Goal: Information Seeking & Learning: Find specific page/section

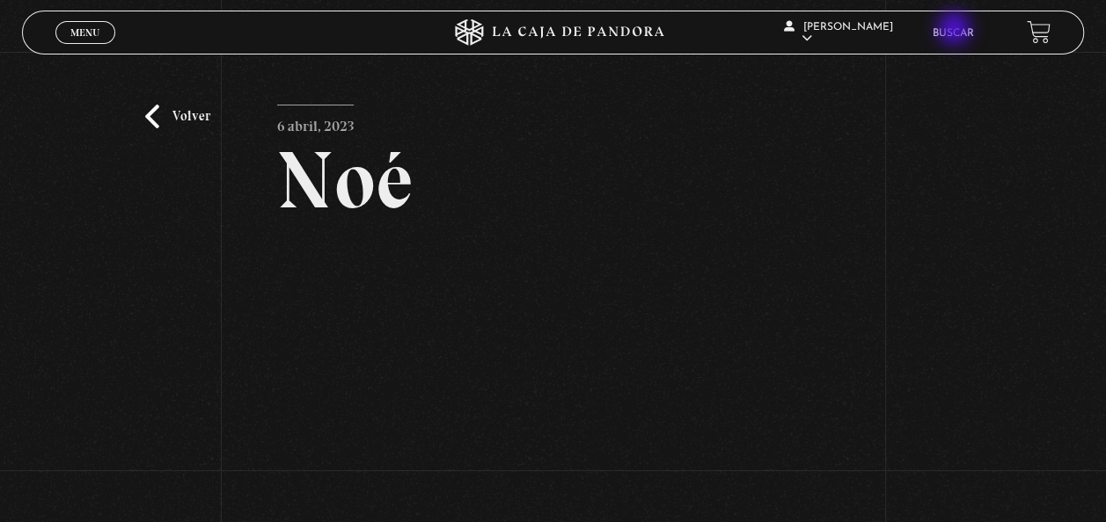
click at [955, 30] on link "Buscar" at bounding box center [952, 33] width 41 height 11
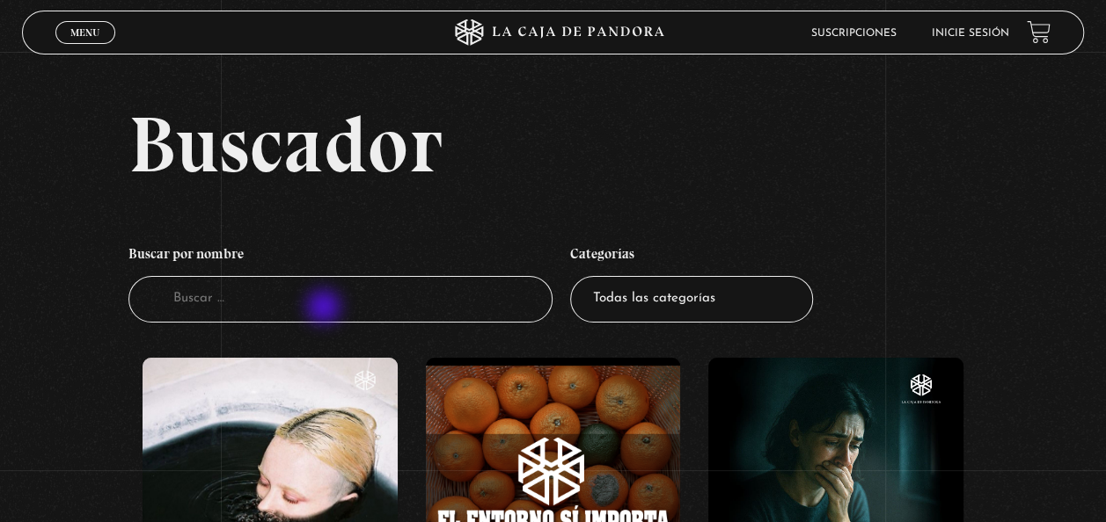
click at [325, 303] on input "Buscador" at bounding box center [340, 299] width 425 height 47
type input "gerra espiritual"
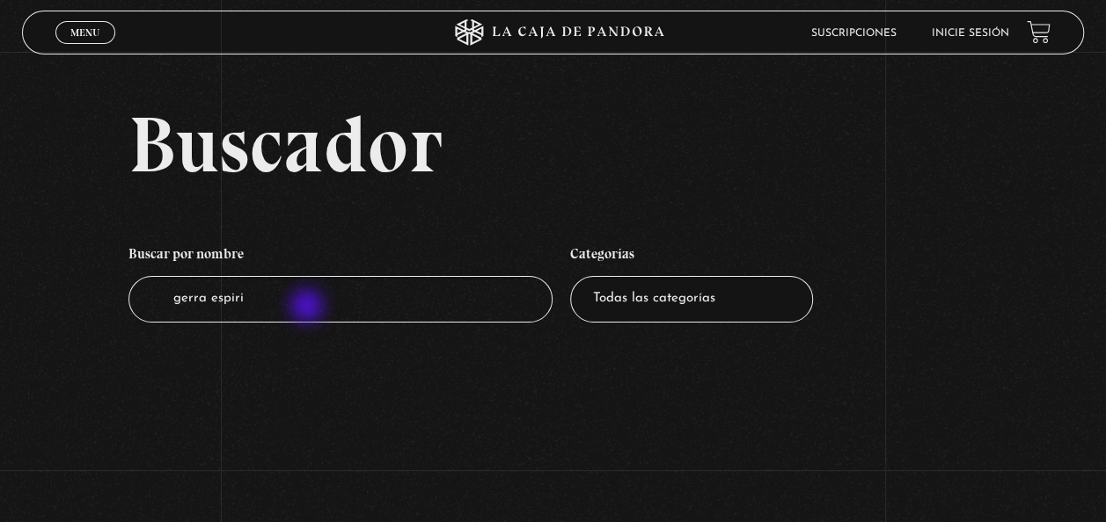
click at [309, 308] on input "gerra espiri" at bounding box center [340, 299] width 425 height 47
type input "gerra espiritual"
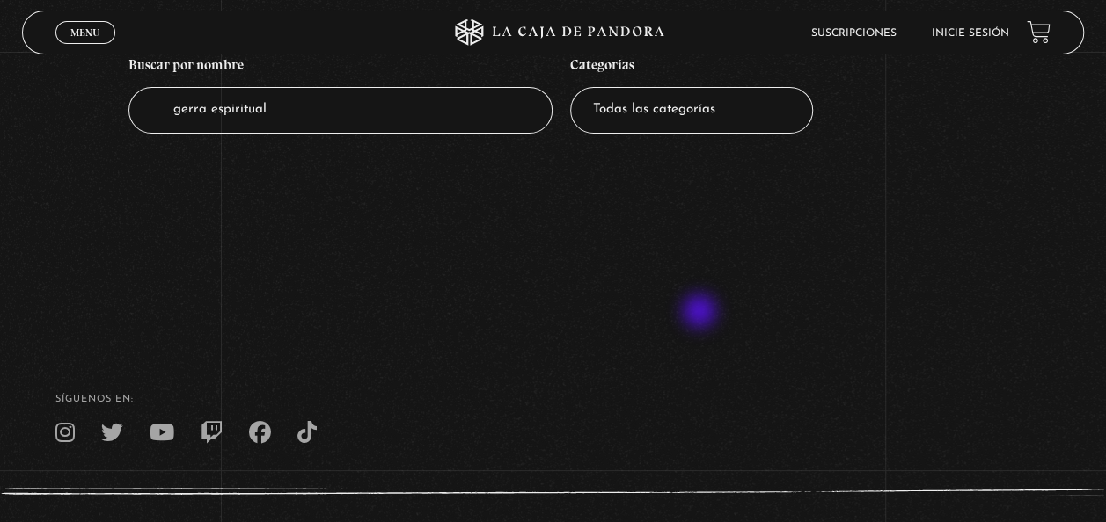
scroll to position [84, 0]
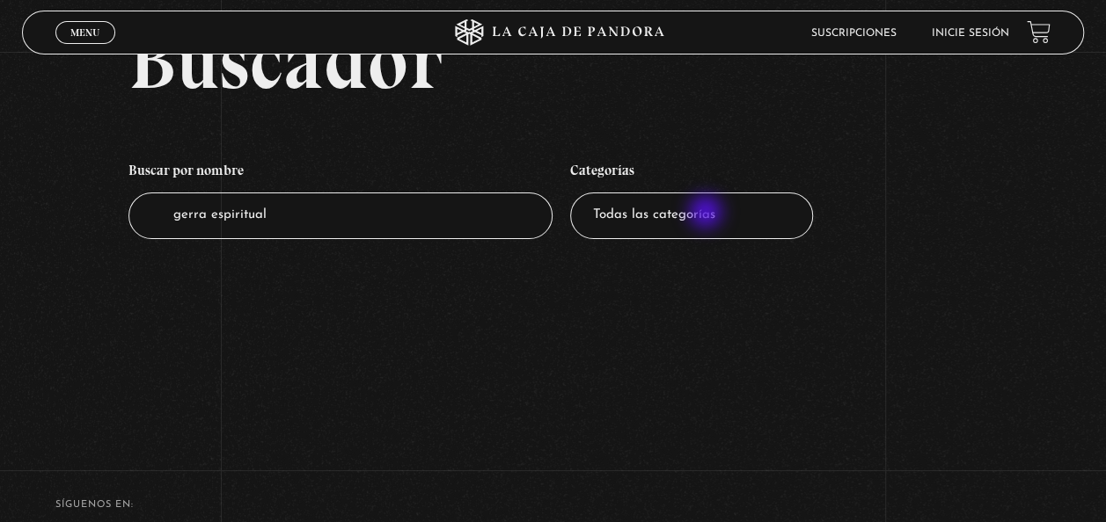
click at [707, 214] on select "Todas las categorías 11:11 Humanitario (1) Amo los Lunes (4) Análisis de series…" at bounding box center [691, 216] width 243 height 47
click at [1003, 97] on h2 "Buscador" at bounding box center [605, 60] width 955 height 79
click at [988, 32] on link "Inicie sesión" at bounding box center [970, 33] width 77 height 11
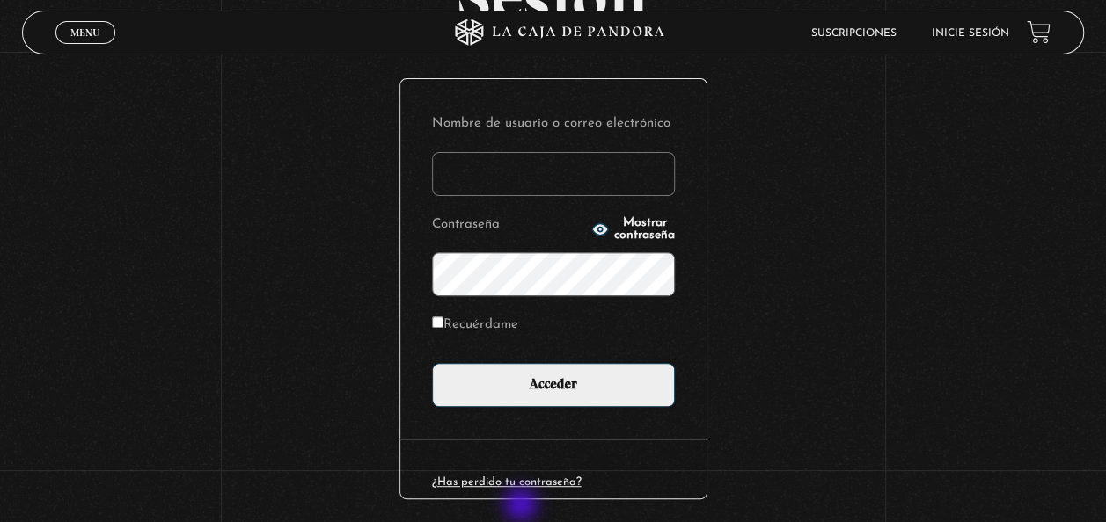
scroll to position [180, 0]
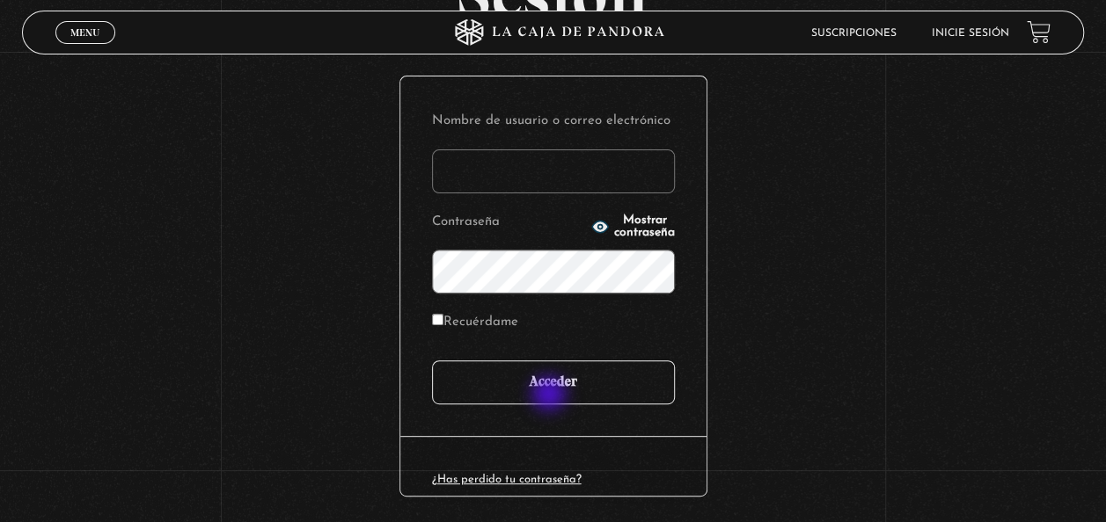
type input "[EMAIL_ADDRESS][DOMAIN_NAME]"
click at [551, 396] on input "Acceder" at bounding box center [553, 383] width 243 height 44
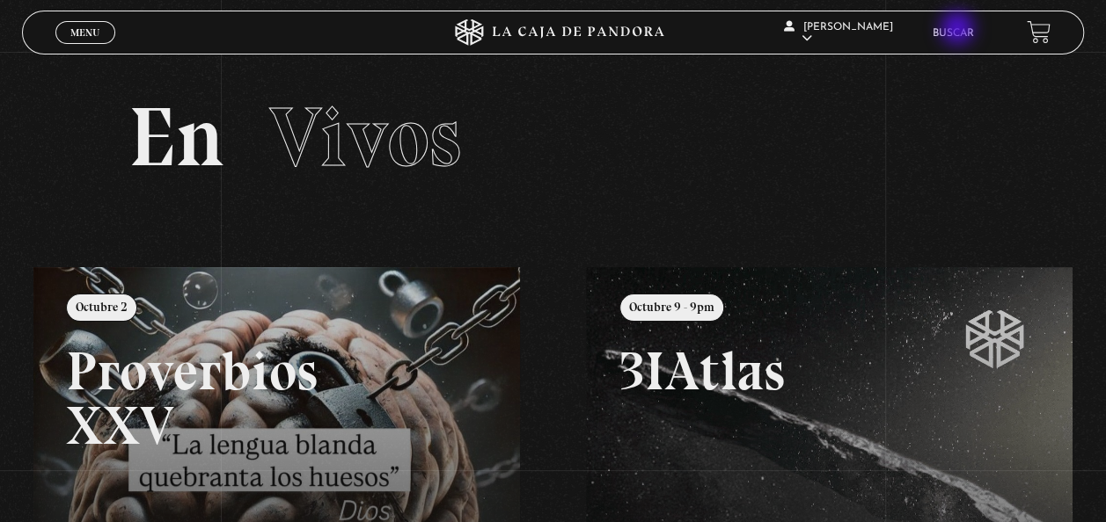
click at [959, 30] on link "Buscar" at bounding box center [952, 33] width 41 height 11
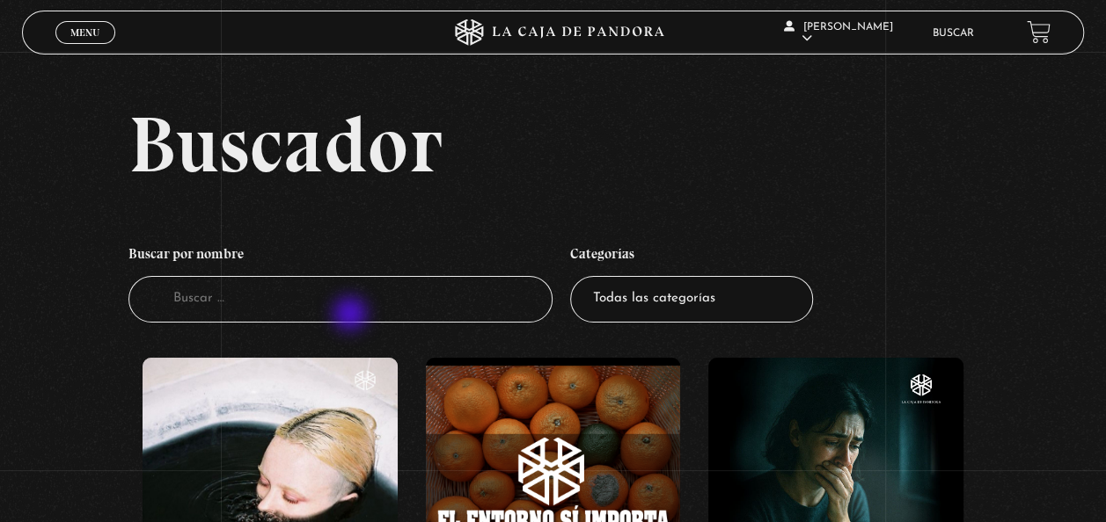
click at [352, 316] on input "Buscador" at bounding box center [340, 299] width 425 height 47
type input "gerra espitual"
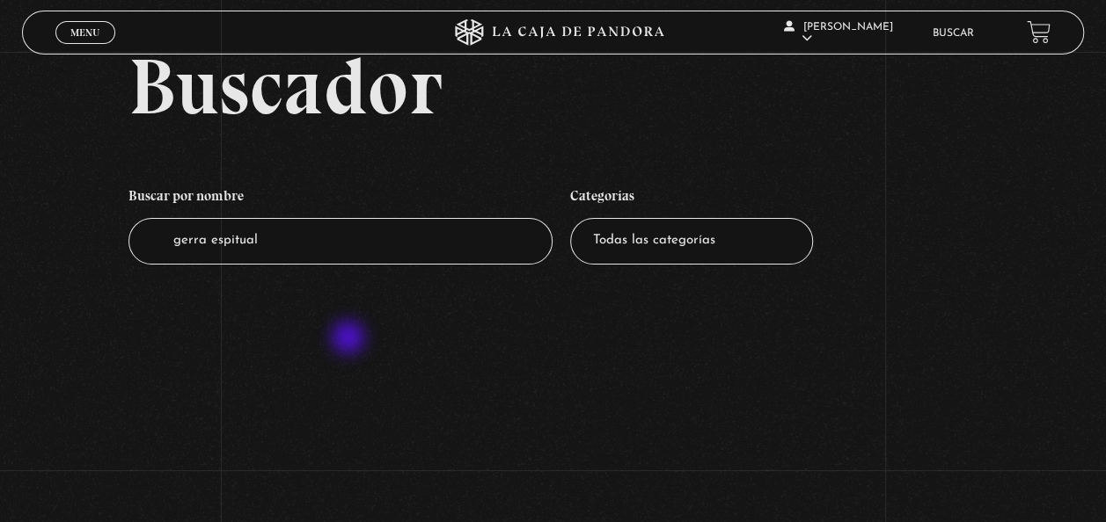
scroll to position [73, 0]
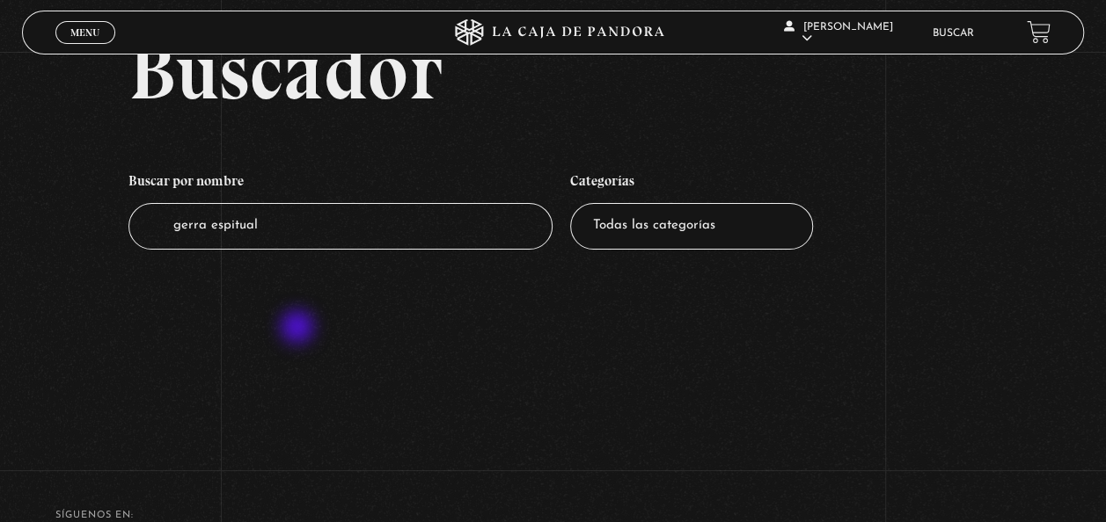
type input "guerra espitual"
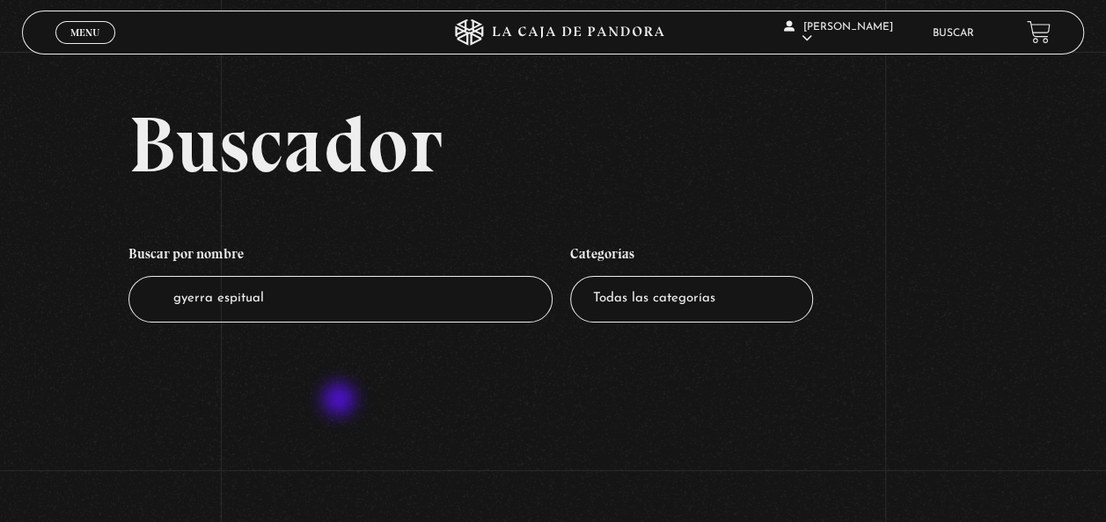
type input "Guerra espitual"
drag, startPoint x: 0, startPoint y: 0, endPoint x: 656, endPoint y: 410, distance: 773.7
click at [656, 410] on section "Buscador Buscar por nombre Buscador Guerra espitual Categorías Todas las catego…" at bounding box center [553, 261] width 1106 height 522
click at [637, 289] on select "Todas las categorías 11:11 Humanitario (1) Amo los Lunes (4) Análisis de series…" at bounding box center [691, 299] width 243 height 47
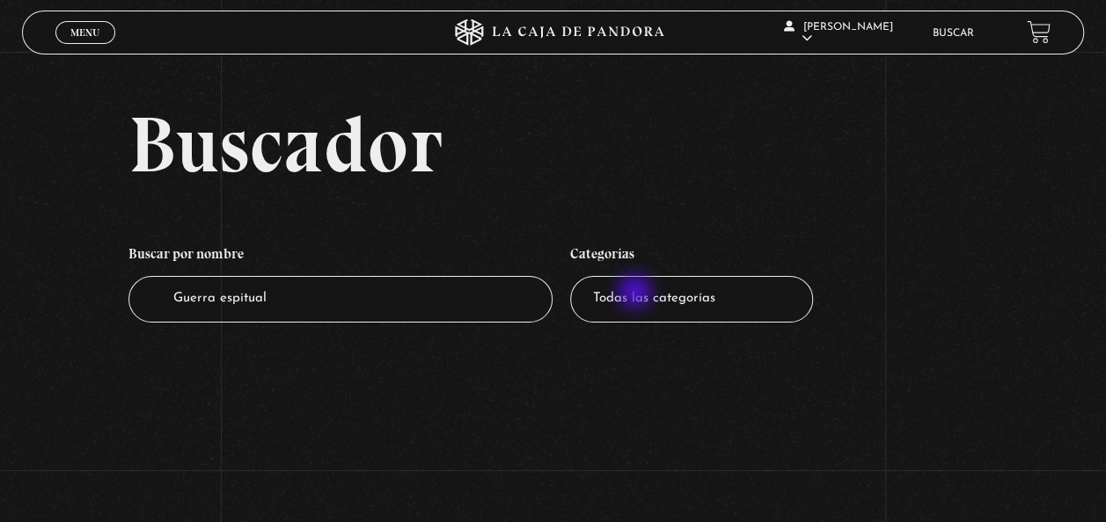
click at [637, 294] on select "Todas las categorías 11:11 Humanitario (1) Amo los [DATE] (4) Análisis de serie…" at bounding box center [691, 299] width 243 height 47
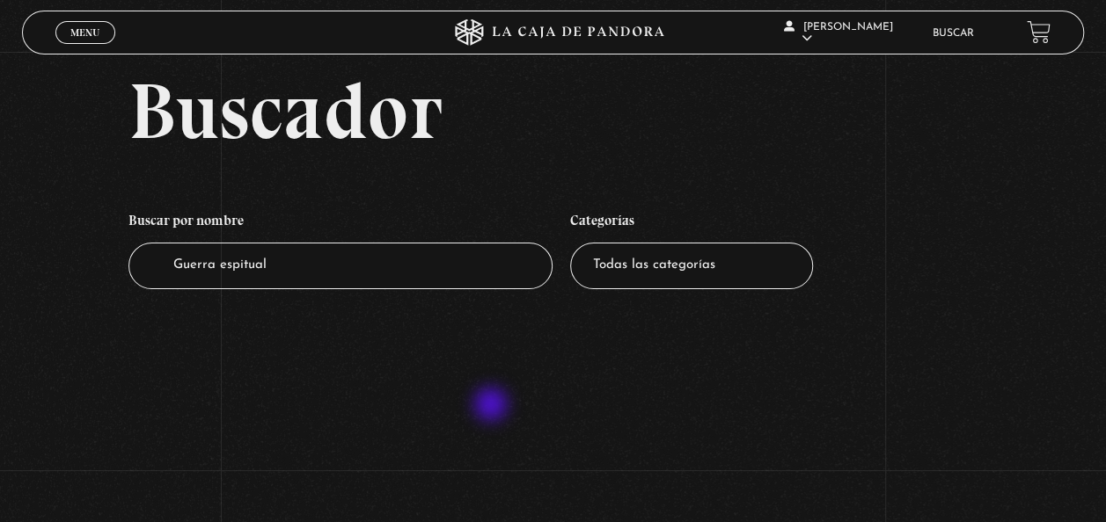
scroll to position [31, 0]
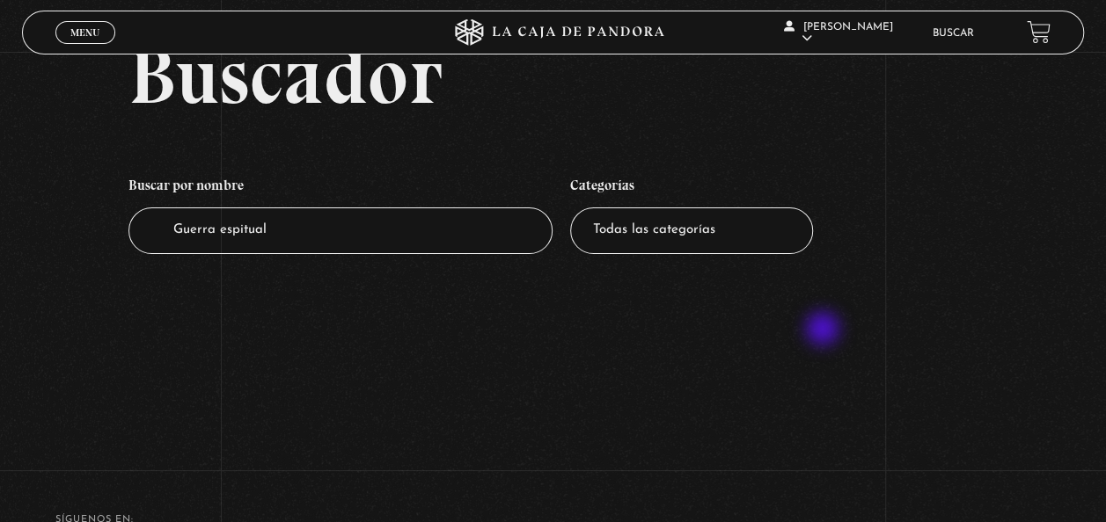
scroll to position [68, 0]
click at [737, 241] on select "Todas las categorías 11:11 Humanitario (1) Amo los [DATE] (4) Análisis de serie…" at bounding box center [691, 231] width 243 height 47
select select "centinelas"
click at [576, 208] on select "Todas las categorías 11:11 Humanitario (1) Amo los [DATE] (4) Análisis de serie…" at bounding box center [691, 231] width 243 height 47
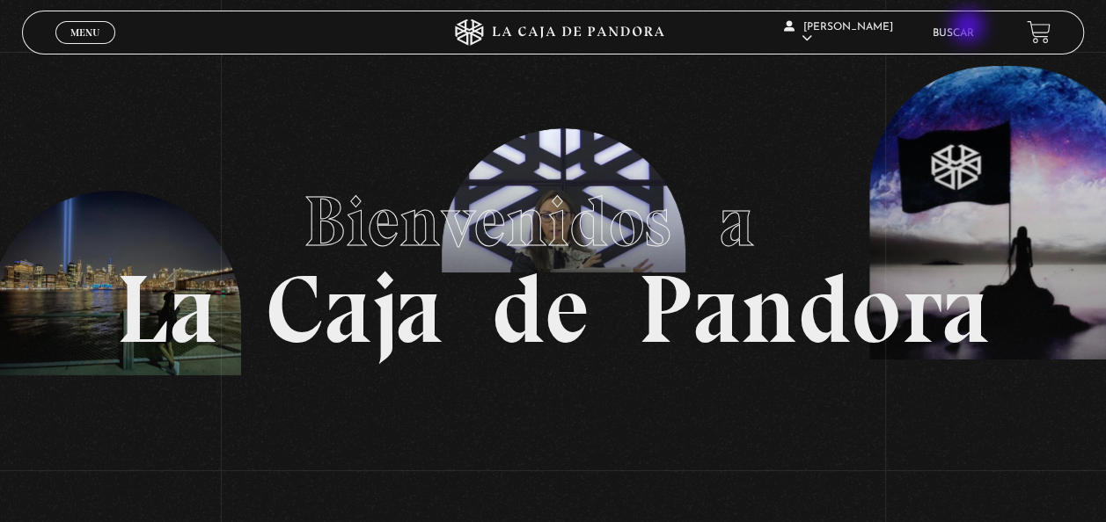
click at [969, 28] on link "Buscar" at bounding box center [952, 33] width 41 height 11
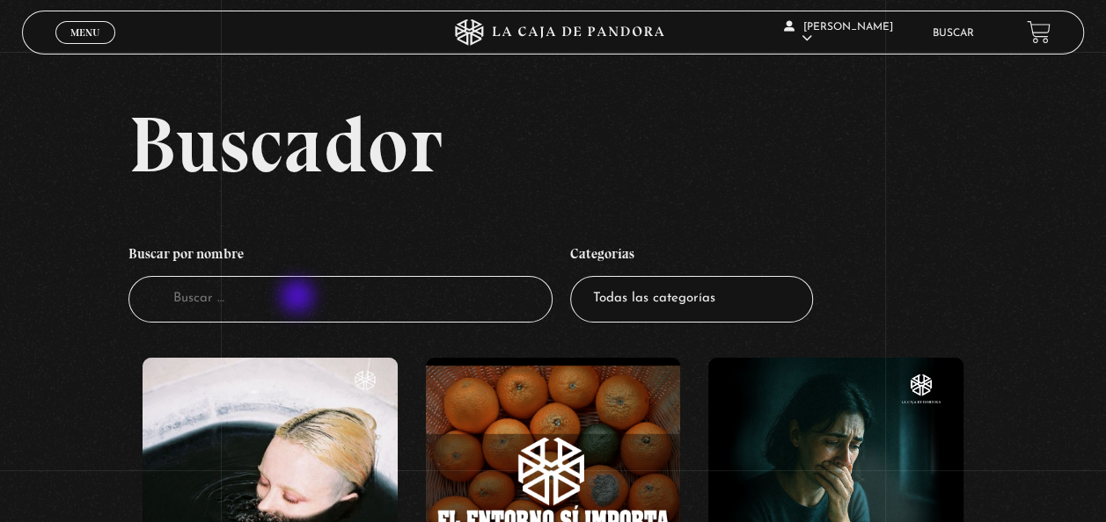
click at [299, 298] on input "Buscador" at bounding box center [340, 299] width 425 height 47
type input "gu"
click at [276, 304] on input "ge" at bounding box center [340, 299] width 425 height 47
type input "guerra espi"
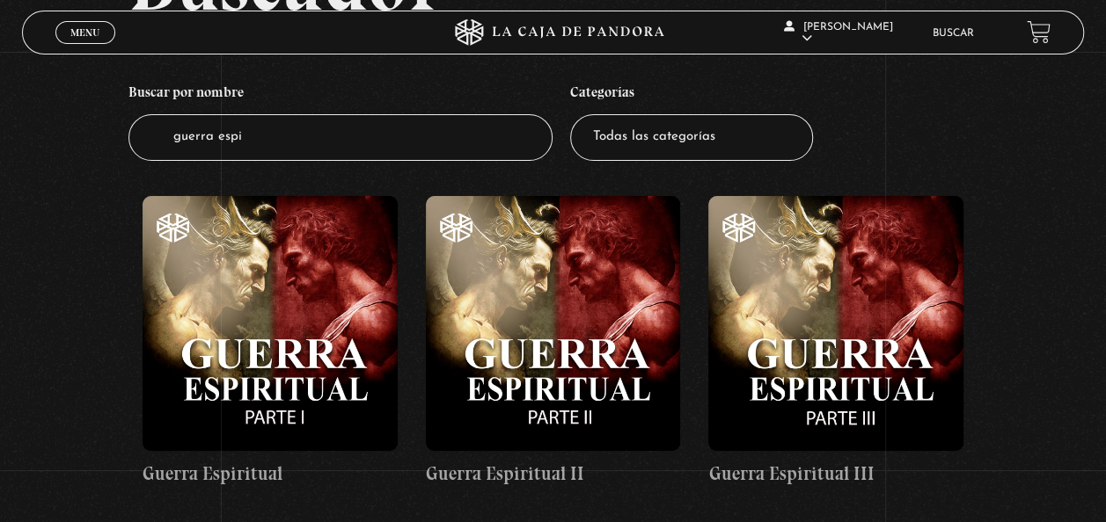
scroll to position [163, 0]
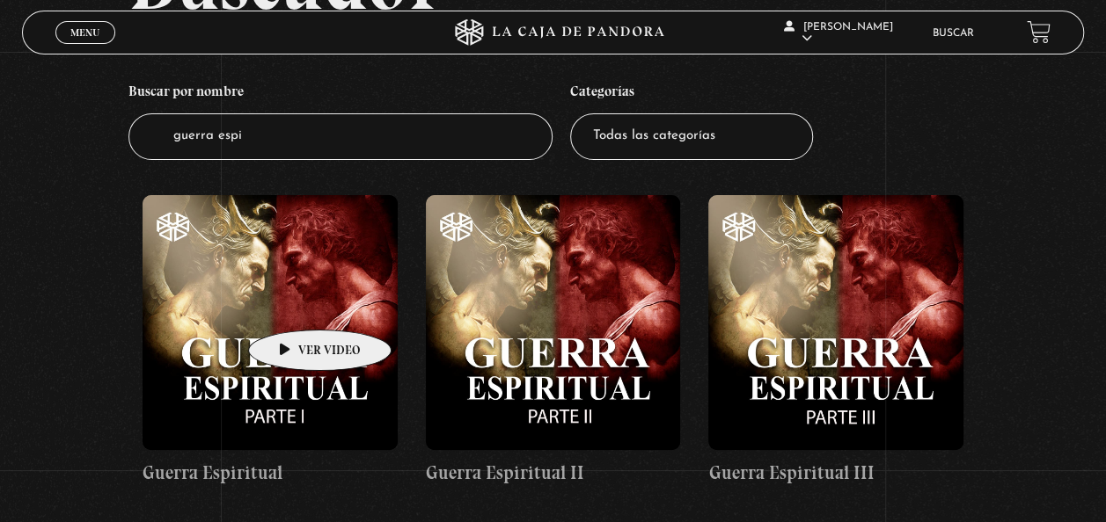
click at [292, 303] on figure at bounding box center [269, 322] width 255 height 255
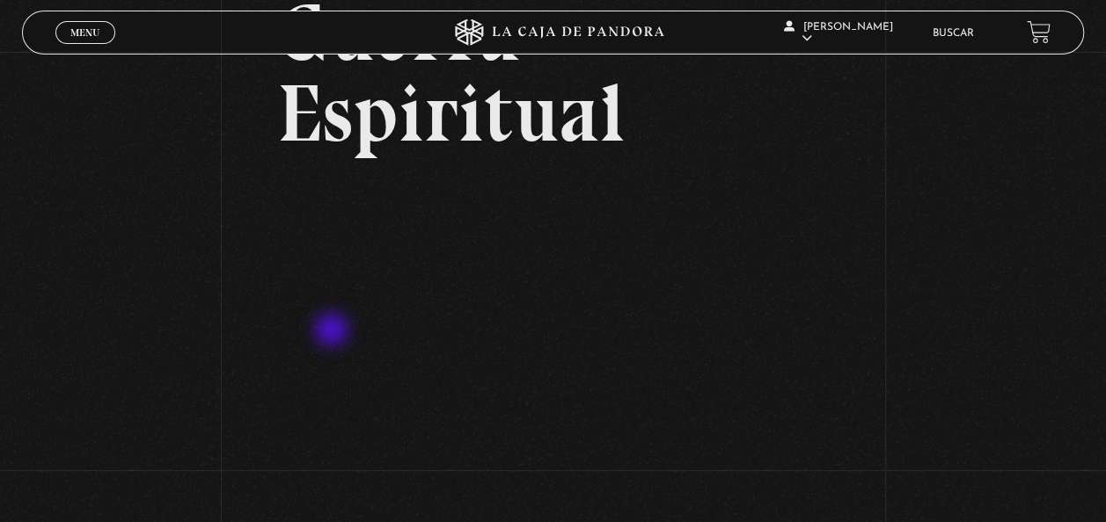
scroll to position [151, 0]
